Goal: Information Seeking & Learning: Learn about a topic

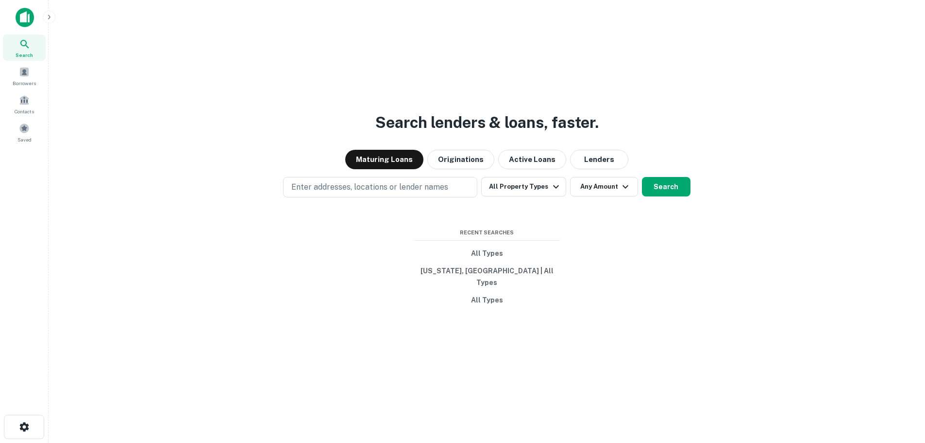
click at [24, 442] on div at bounding box center [24, 428] width 48 height 28
click at [26, 439] on div at bounding box center [24, 428] width 48 height 28
click at [25, 432] on button "button" at bounding box center [24, 426] width 40 height 24
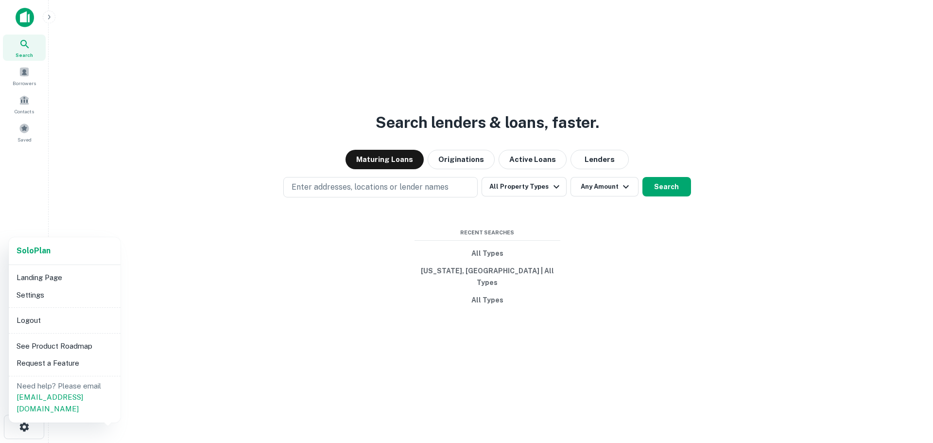
drag, startPoint x: 196, startPoint y: 261, endPoint x: 156, endPoint y: 184, distance: 86.9
click at [196, 261] on div at bounding box center [466, 221] width 933 height 443
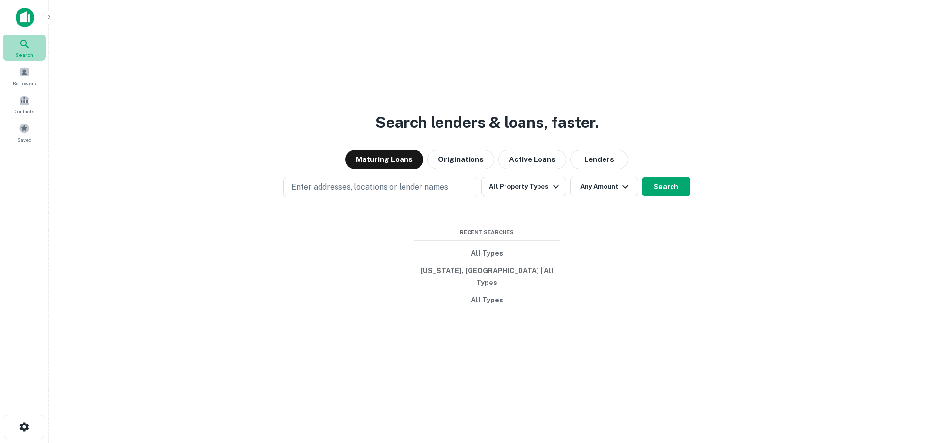
click at [27, 44] on icon at bounding box center [25, 44] width 12 height 12
click at [540, 196] on button "All Property Types" at bounding box center [523, 186] width 85 height 19
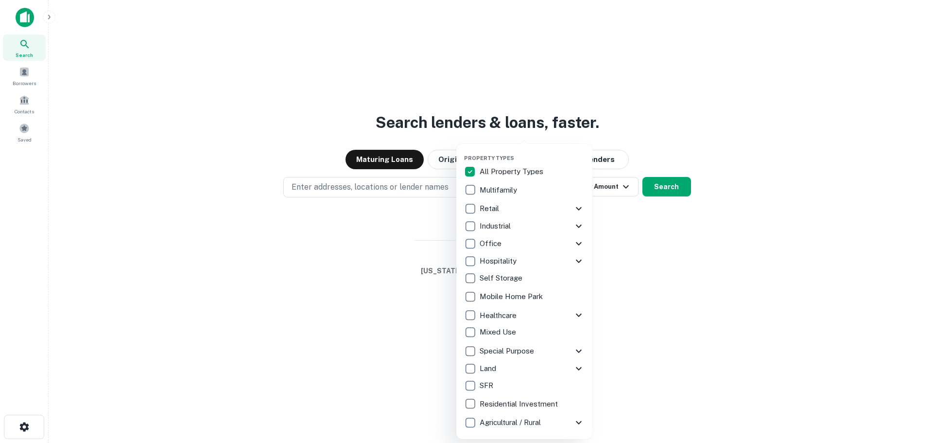
click at [580, 312] on icon at bounding box center [579, 315] width 12 height 12
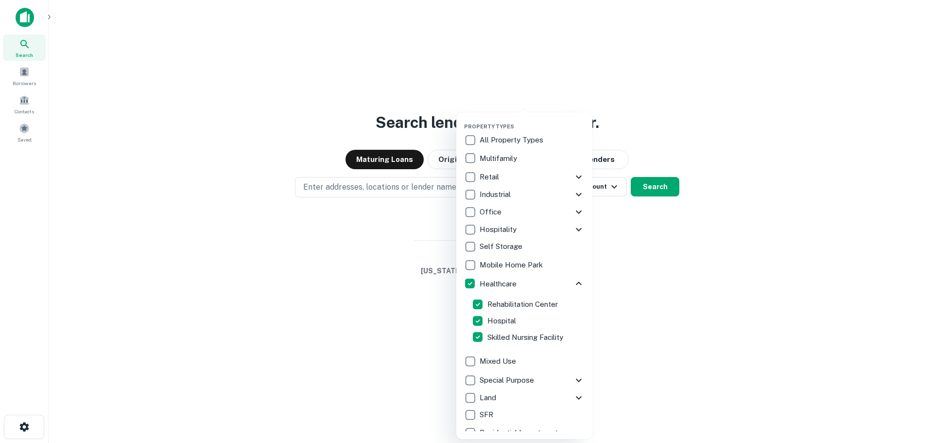
click at [651, 301] on div at bounding box center [466, 221] width 933 height 443
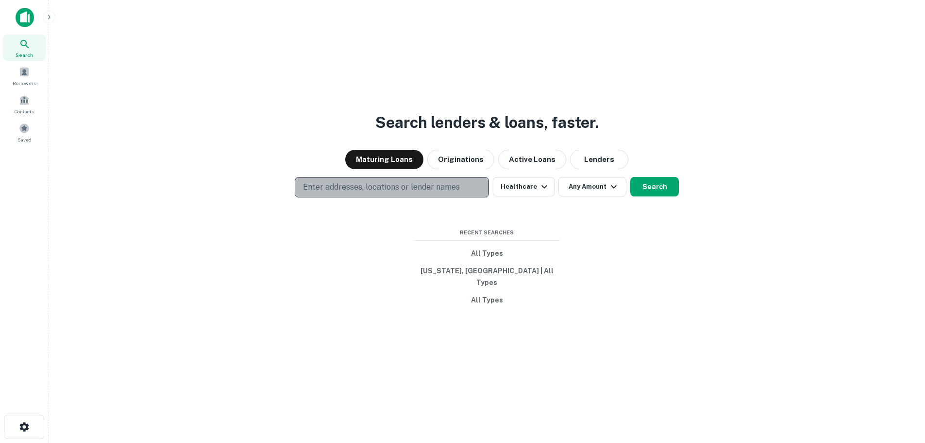
click at [368, 193] on p "Enter addresses, locations or lender names" at bounding box center [381, 187] width 157 height 12
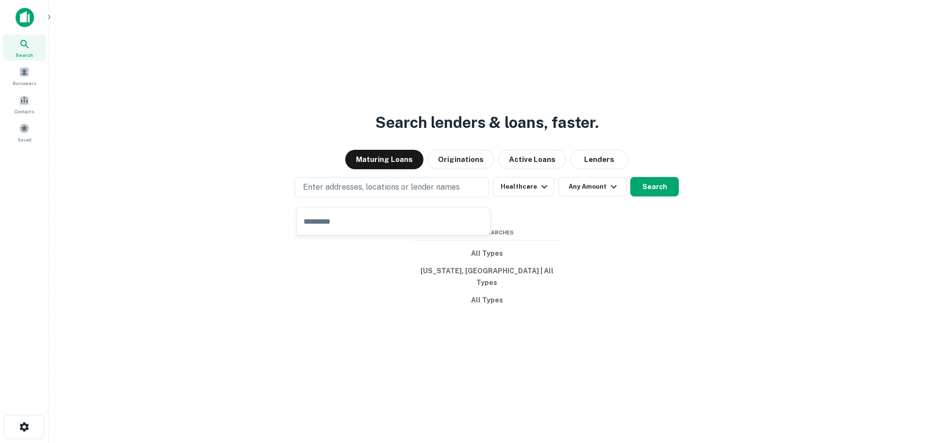
click at [373, 276] on div "Search lenders & loans, faster. Maturing Loans Originations Active Loans Lender…" at bounding box center [486, 244] width 861 height 443
click at [613, 191] on icon "button" at bounding box center [614, 187] width 12 height 12
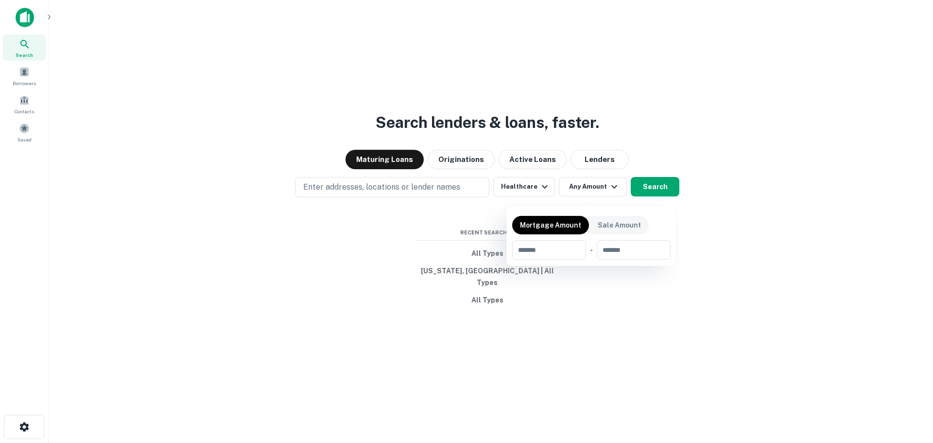
click at [352, 279] on div at bounding box center [466, 221] width 933 height 443
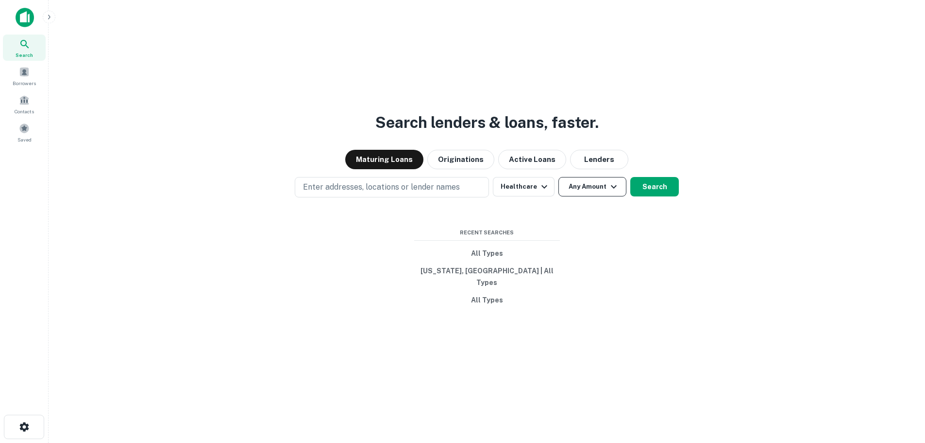
click at [598, 194] on button "Any Amount" at bounding box center [593, 186] width 68 height 19
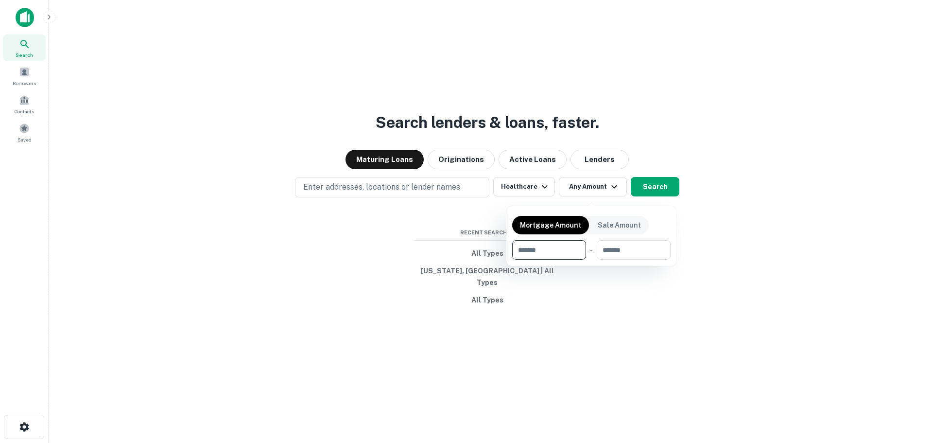
click at [289, 305] on div at bounding box center [466, 221] width 933 height 443
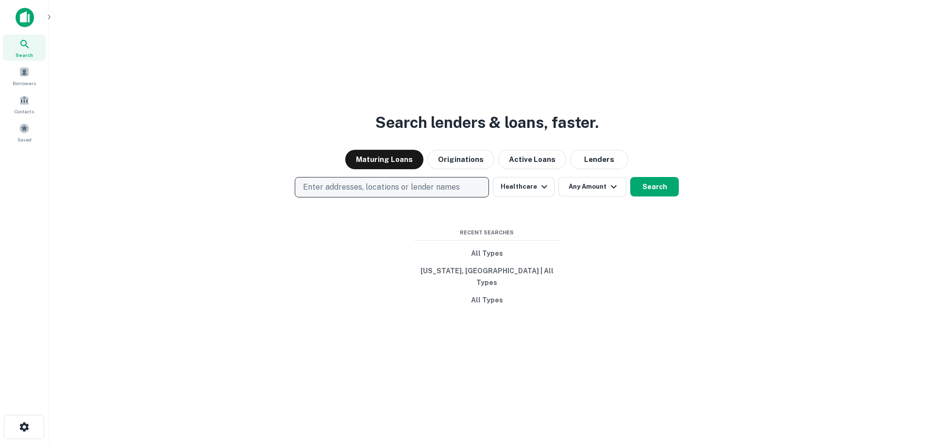
click at [324, 193] on p "Enter addresses, locations or lender names" at bounding box center [381, 187] width 157 height 12
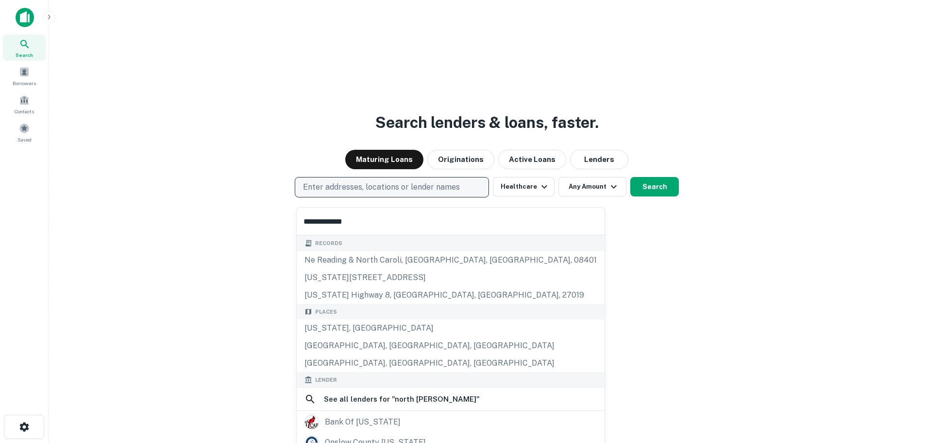
type input "**********"
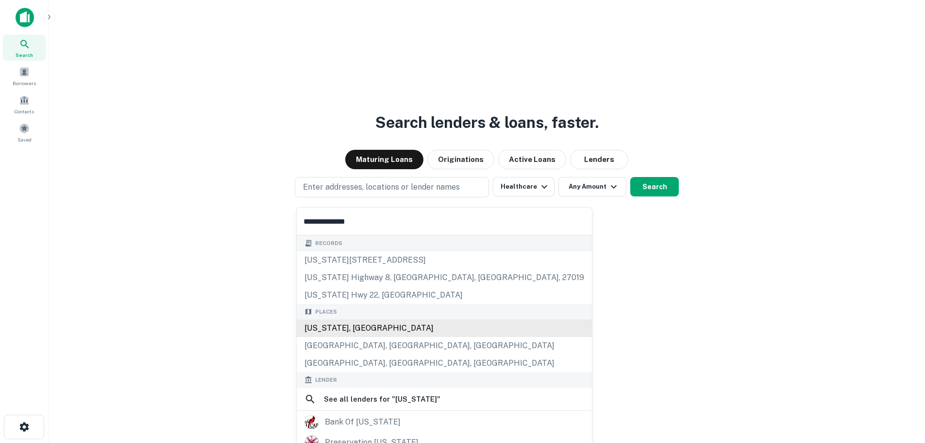
click at [366, 327] on div "Places North Carolina, USA Mint Hill, NC, USA Harrisburg, NC, USA" at bounding box center [444, 338] width 295 height 68
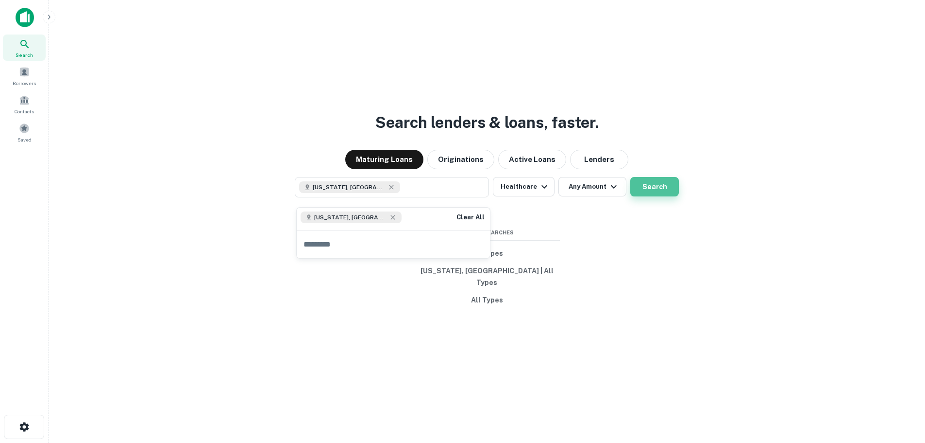
click at [640, 189] on button "Search" at bounding box center [654, 186] width 49 height 19
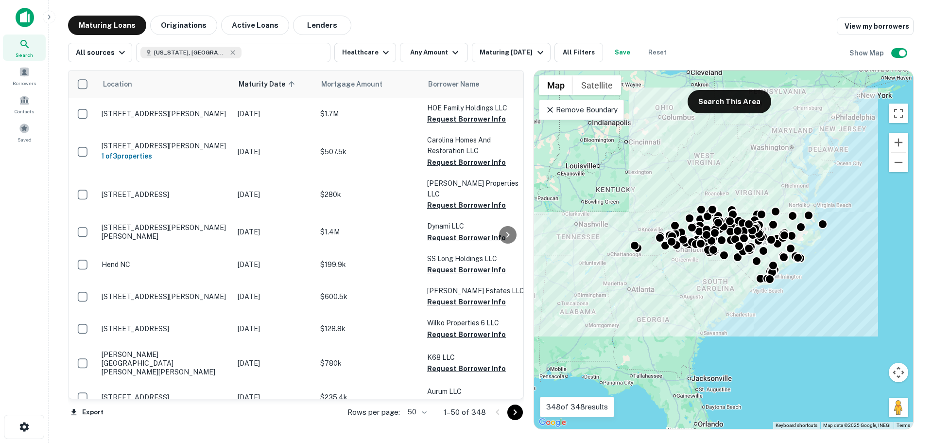
drag, startPoint x: 631, startPoint y: 276, endPoint x: 646, endPoint y: 276, distance: 14.6
click at [646, 276] on div "To activate drag with keyboard, press Alt + Enter. Once in keyboard drag state,…" at bounding box center [723, 249] width 379 height 358
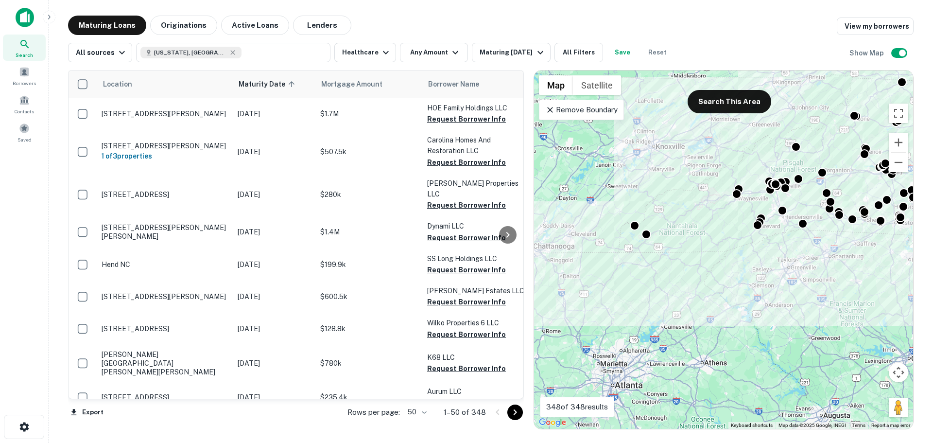
drag, startPoint x: 639, startPoint y: 259, endPoint x: 683, endPoint y: 269, distance: 45.3
click at [683, 269] on div "To activate drag with keyboard, press Alt + Enter. Once in keyboard drag state,…" at bounding box center [723, 249] width 379 height 358
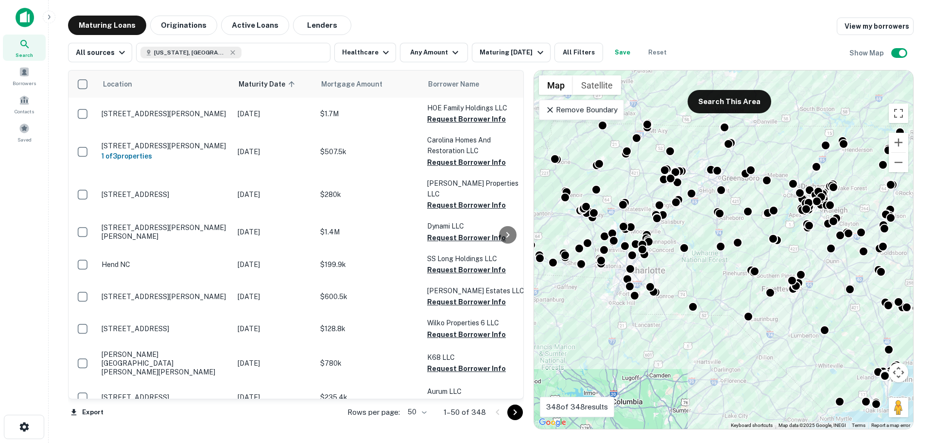
drag, startPoint x: 863, startPoint y: 285, endPoint x: 573, endPoint y: 325, distance: 292.7
click at [573, 324] on div "To activate drag with keyboard, press Alt + Enter. Once in keyboard drag state,…" at bounding box center [723, 249] width 379 height 358
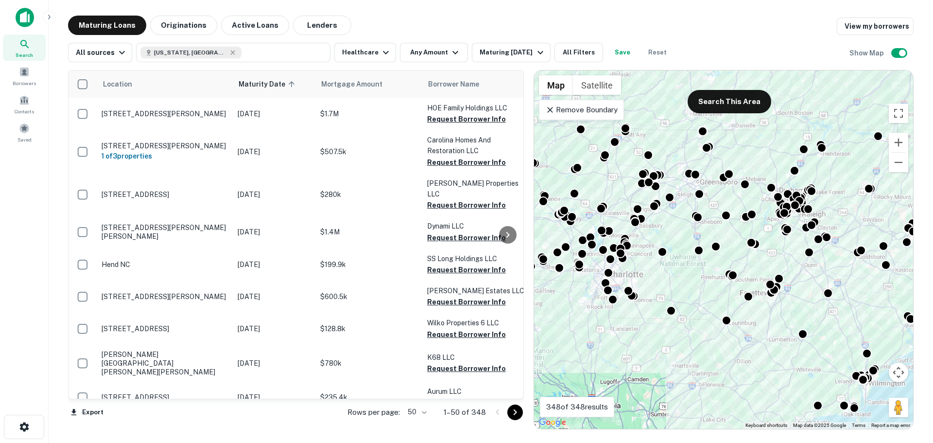
drag, startPoint x: 868, startPoint y: 310, endPoint x: 863, endPoint y: 316, distance: 7.2
click at [863, 316] on div "To activate drag with keyboard, press Alt + Enter. Once in keyboard drag state,…" at bounding box center [723, 249] width 379 height 358
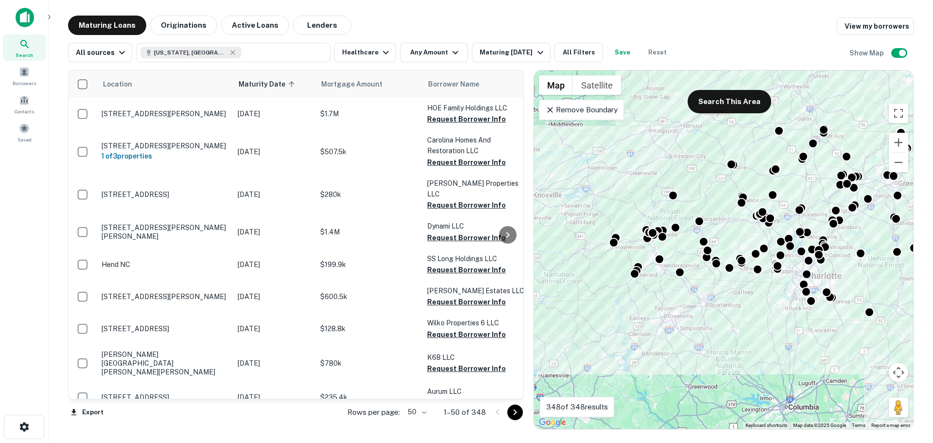
drag, startPoint x: 596, startPoint y: 341, endPoint x: 791, endPoint y: 341, distance: 195.3
click at [791, 341] on div "To activate drag with keyboard, press Alt + Enter. Once in keyboard drag state,…" at bounding box center [723, 249] width 379 height 358
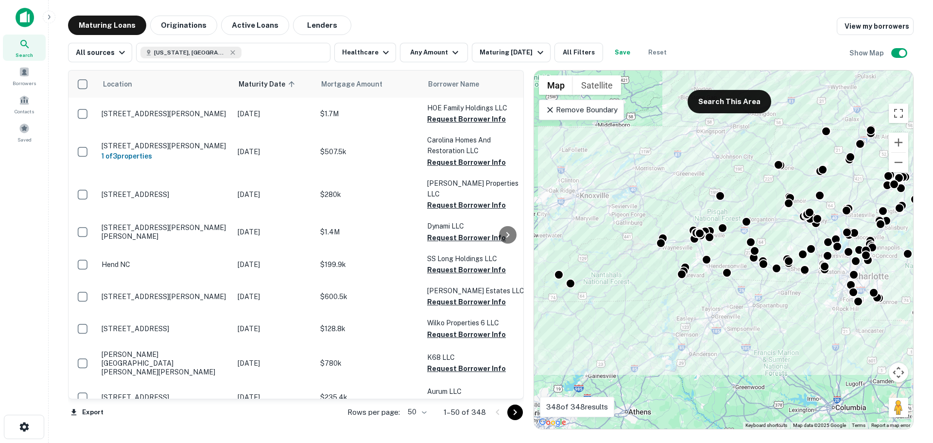
drag, startPoint x: 646, startPoint y: 340, endPoint x: 685, endPoint y: 340, distance: 39.8
click at [685, 340] on div "To activate drag with keyboard, press Alt + Enter. Once in keyboard drag state,…" at bounding box center [723, 249] width 379 height 358
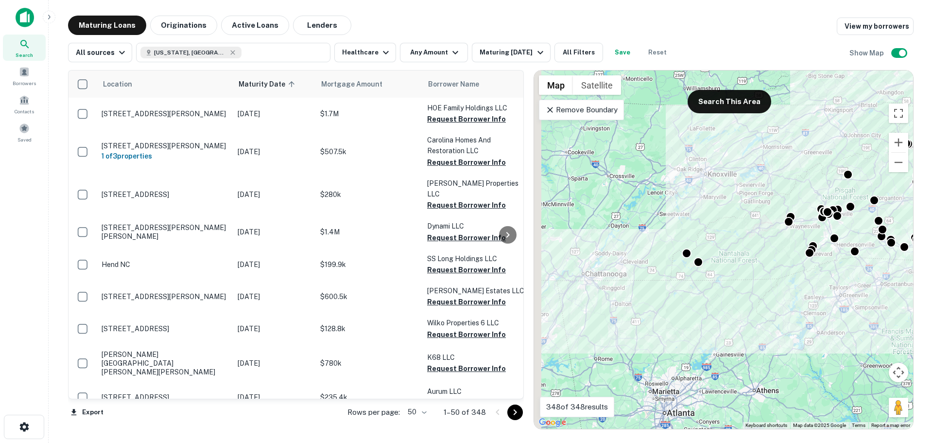
drag, startPoint x: 618, startPoint y: 331, endPoint x: 730, endPoint y: 312, distance: 112.8
click at [730, 312] on div "To activate drag with keyboard, press Alt + Enter. Once in keyboard drag state,…" at bounding box center [723, 249] width 379 height 358
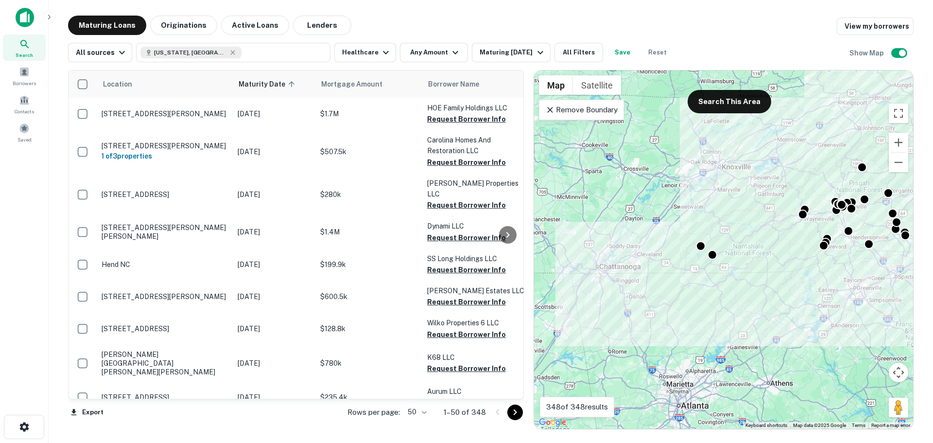
drag, startPoint x: 674, startPoint y: 322, endPoint x: 679, endPoint y: 319, distance: 5.7
click at [679, 319] on div "To activate drag with keyboard, press Alt + Enter. Once in keyboard drag state,…" at bounding box center [723, 249] width 379 height 358
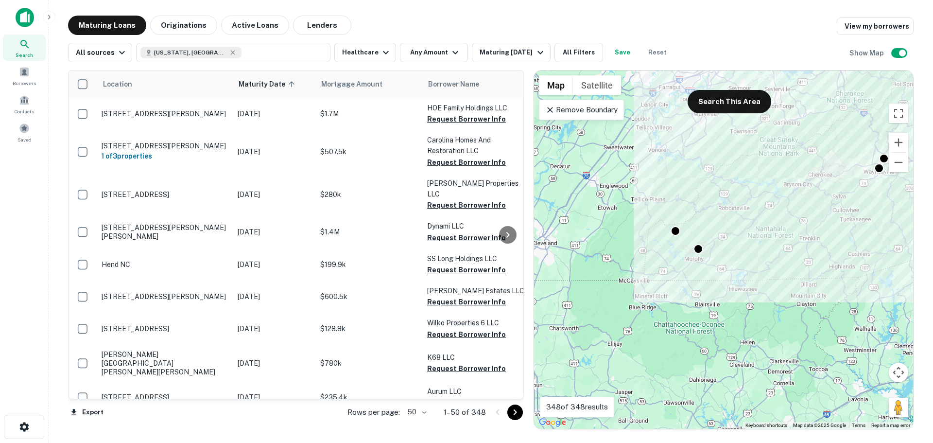
drag, startPoint x: 699, startPoint y: 273, endPoint x: 716, endPoint y: 320, distance: 50.0
click at [716, 320] on div "To activate drag with keyboard, press Alt + Enter. Once in keyboard drag state,…" at bounding box center [723, 249] width 379 height 358
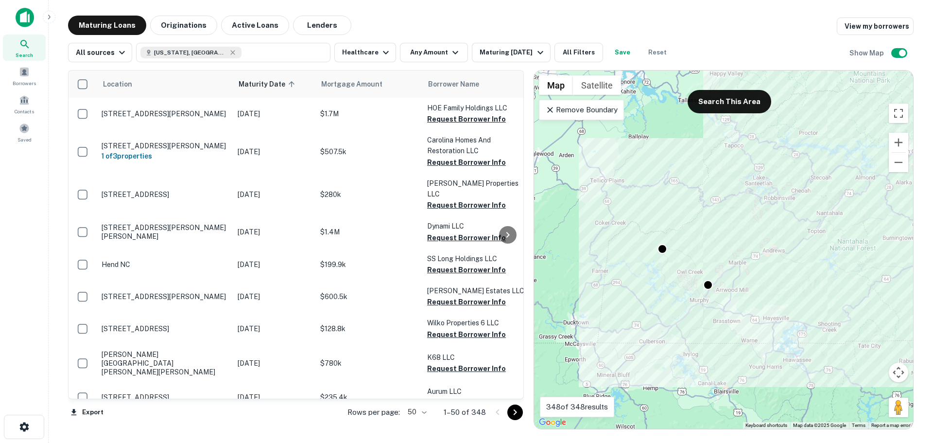
drag, startPoint x: 709, startPoint y: 270, endPoint x: 692, endPoint y: 336, distance: 67.7
click at [701, 355] on div "To activate drag with keyboard, press Alt + Enter. Once in keyboard drag state,…" at bounding box center [723, 249] width 379 height 358
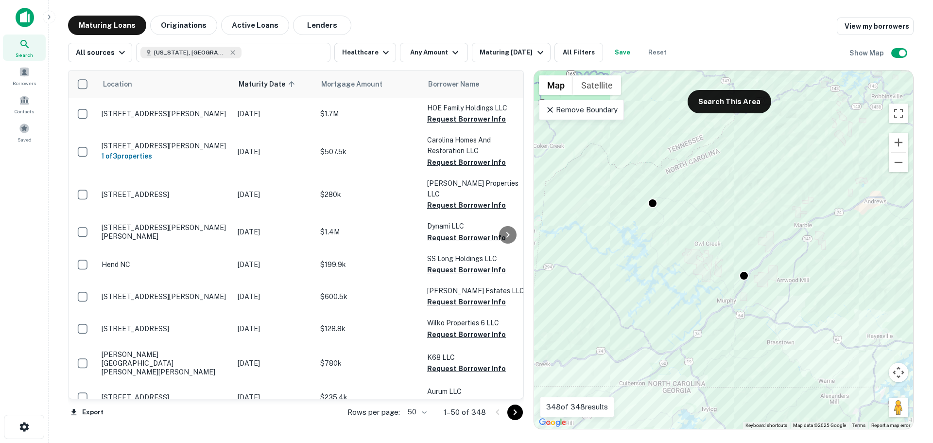
drag, startPoint x: 708, startPoint y: 282, endPoint x: 683, endPoint y: 251, distance: 39.8
click at [683, 251] on div "To activate drag with keyboard, press Alt + Enter. Once in keyboard drag state,…" at bounding box center [723, 249] width 379 height 358
click at [648, 194] on div at bounding box center [648, 195] width 14 height 14
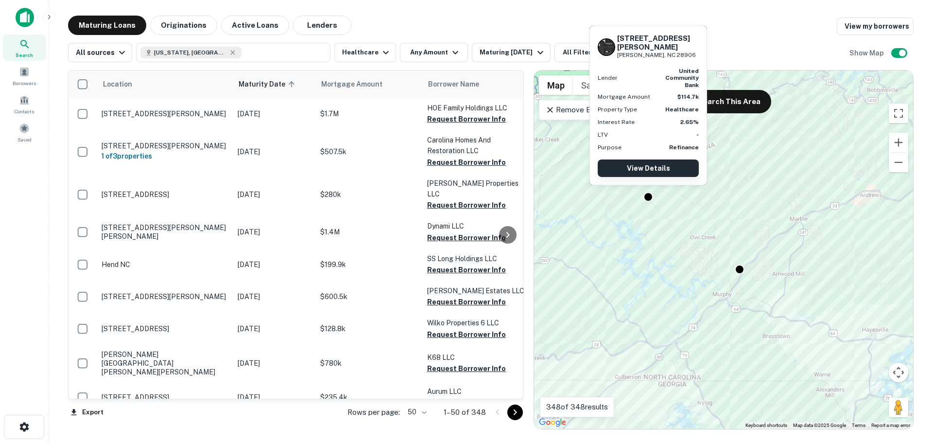
click at [647, 168] on link "View Details" at bounding box center [647, 167] width 101 height 17
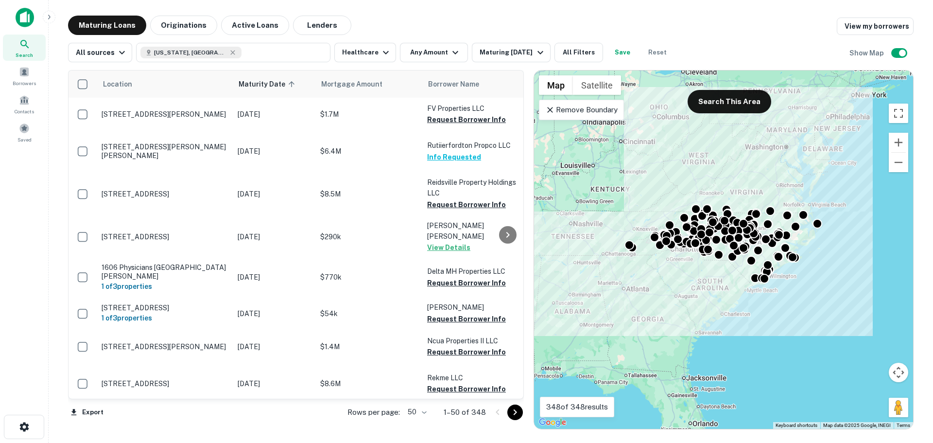
scroll to position [1473, 0]
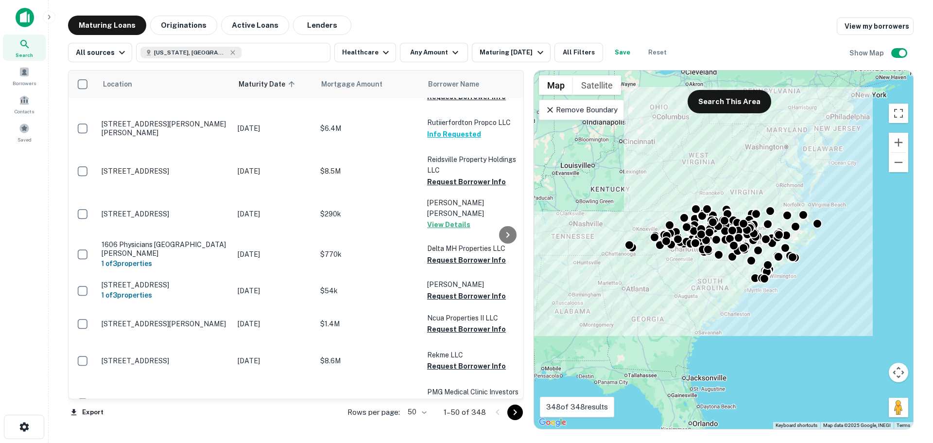
click at [425, 412] on body "Search Borrowers Contacts Saved Maturing Loans Originations Active Loans Lender…" at bounding box center [466, 221] width 933 height 443
click at [420, 424] on li "100" at bounding box center [418, 421] width 28 height 17
type input "***"
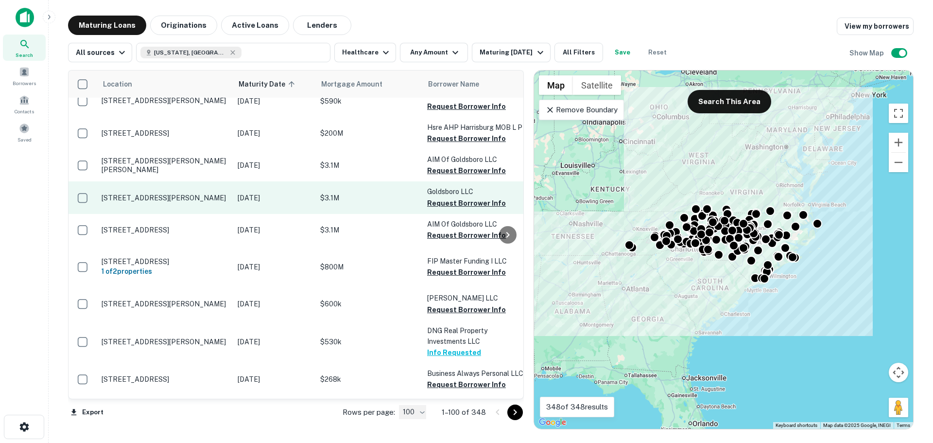
scroll to position [3238, 0]
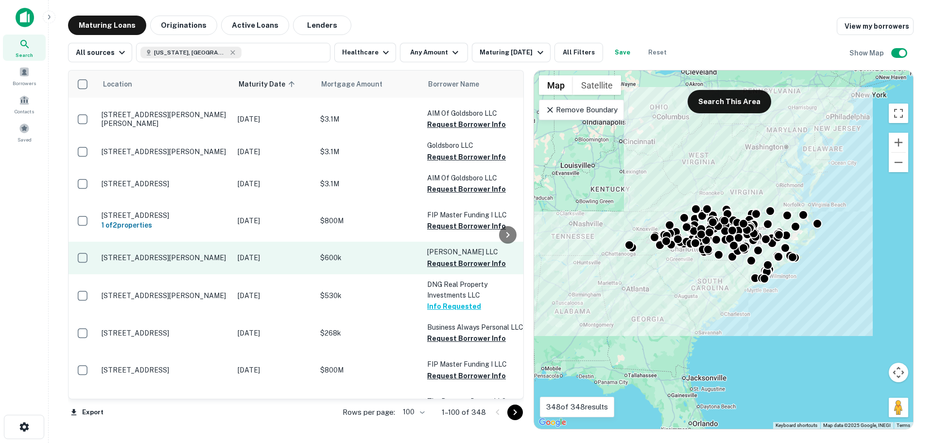
drag, startPoint x: 289, startPoint y: 312, endPoint x: 281, endPoint y: 171, distance: 141.1
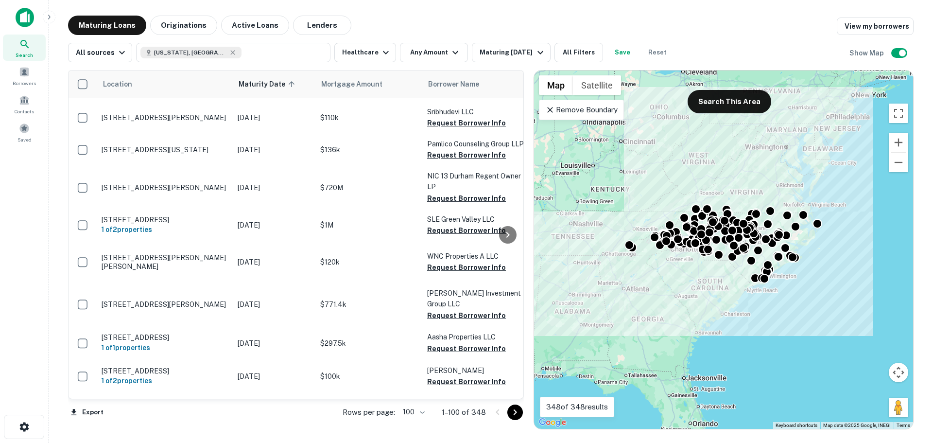
scroll to position [0, 0]
